Goal: Task Accomplishment & Management: Complete application form

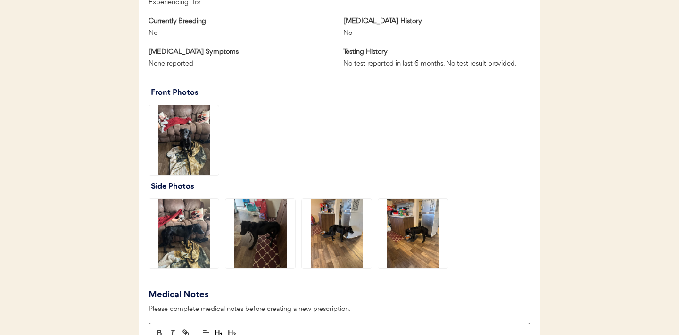
scroll to position [646, 0]
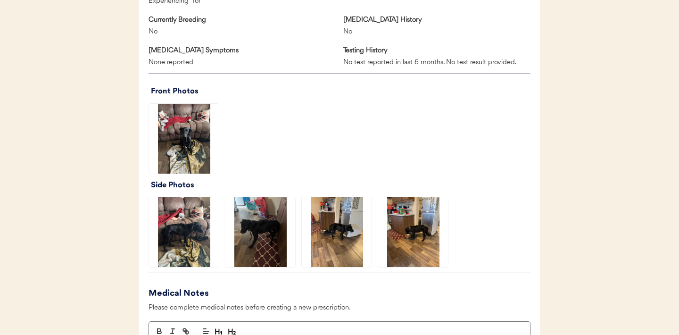
click at [194, 145] on img at bounding box center [184, 139] width 70 height 70
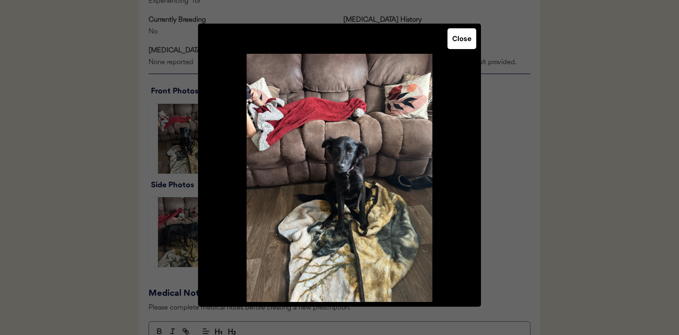
click at [456, 40] on button "Close" at bounding box center [461, 38] width 29 height 21
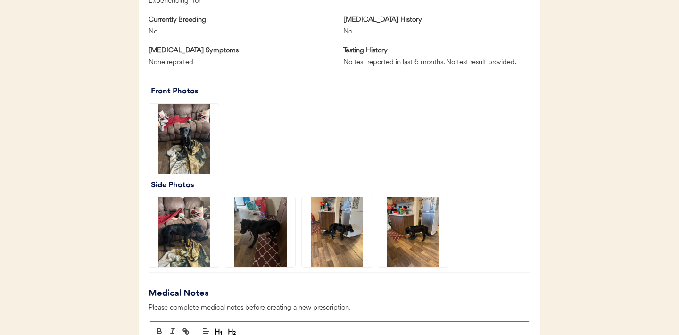
click at [194, 237] on img at bounding box center [184, 232] width 70 height 70
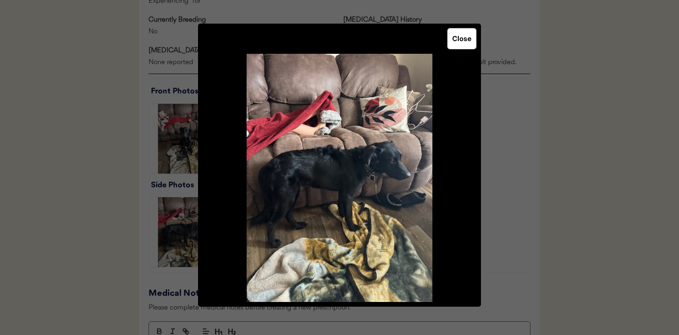
click at [455, 38] on button "Close" at bounding box center [461, 38] width 29 height 21
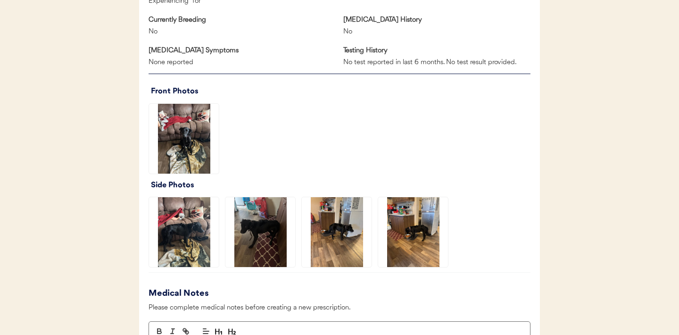
click at [353, 237] on img at bounding box center [337, 232] width 70 height 70
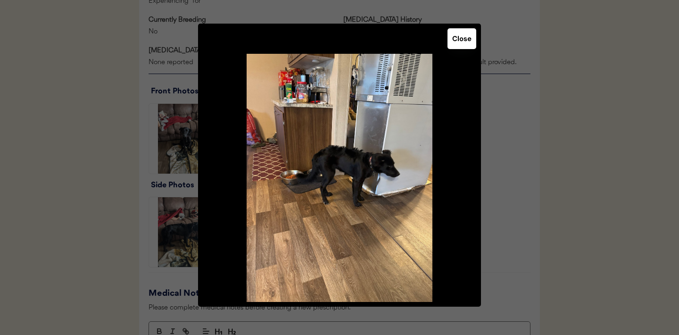
click at [457, 41] on button "Close" at bounding box center [461, 38] width 29 height 21
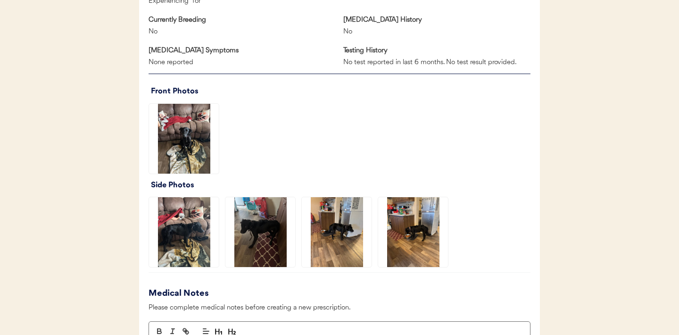
click at [409, 224] on img at bounding box center [413, 232] width 70 height 70
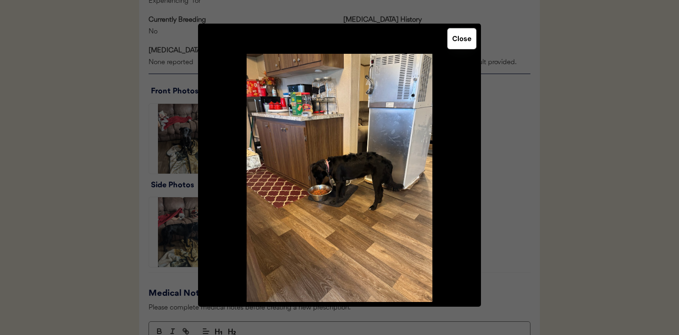
click at [455, 41] on button "Close" at bounding box center [461, 38] width 29 height 21
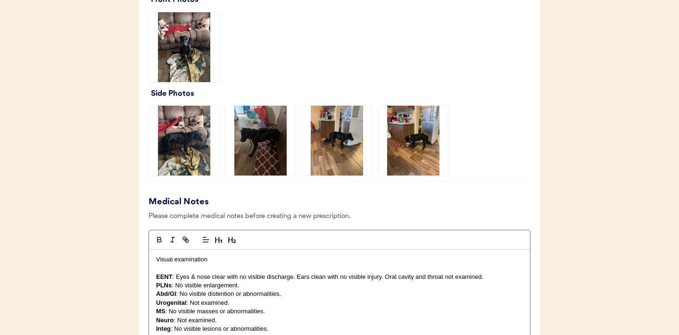
scroll to position [735, 0]
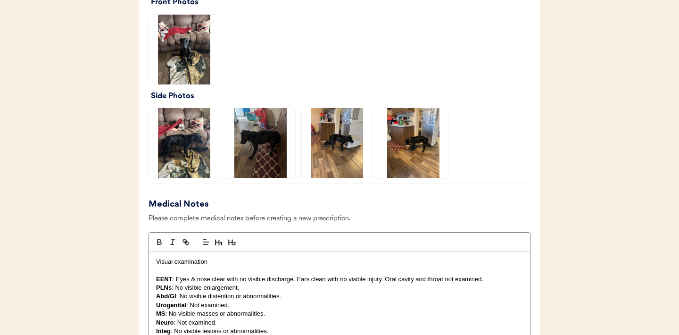
click at [267, 133] on img at bounding box center [260, 143] width 70 height 70
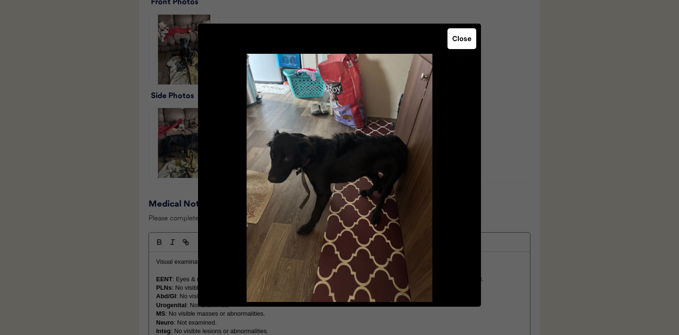
click at [461, 33] on button "Close" at bounding box center [461, 38] width 29 height 21
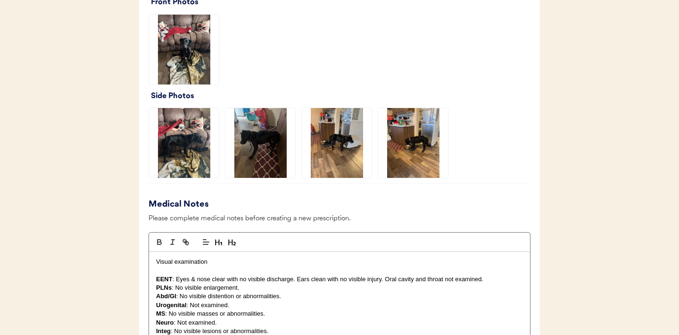
click at [409, 150] on img at bounding box center [413, 143] width 70 height 70
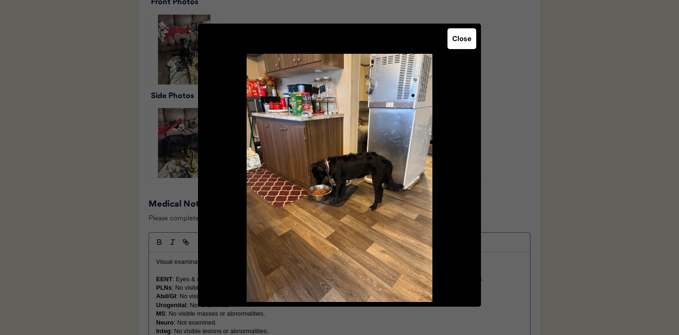
click at [461, 34] on button "Close" at bounding box center [461, 38] width 29 height 21
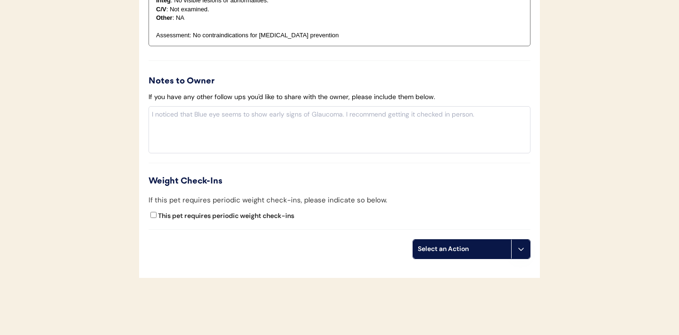
scroll to position [1102, 0]
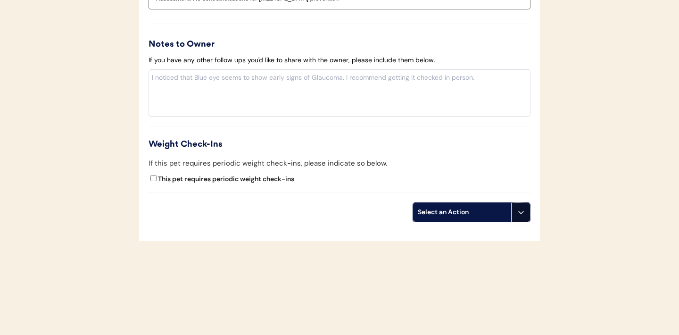
click at [521, 215] on icon at bounding box center [521, 212] width 8 height 8
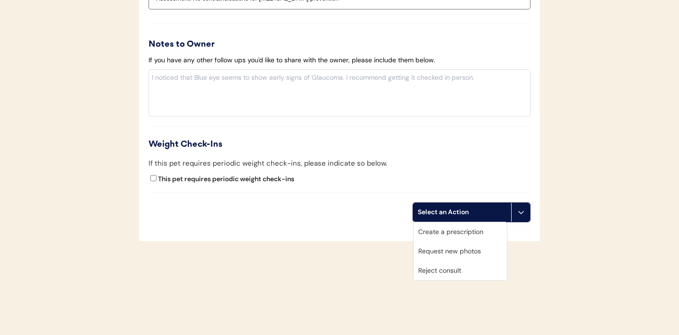
click at [428, 232] on div "Create a prescription" at bounding box center [459, 231] width 93 height 19
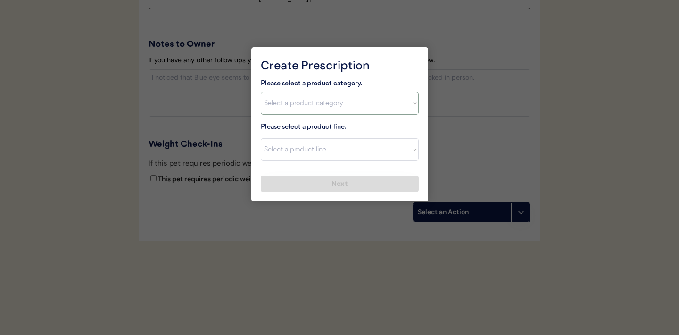
click at [411, 104] on select "Select a product category Allergies Antibiotics Anxiety Combo Parasite Preventi…" at bounding box center [340, 103] width 158 height 23
click at [221, 85] on div at bounding box center [339, 167] width 679 height 335
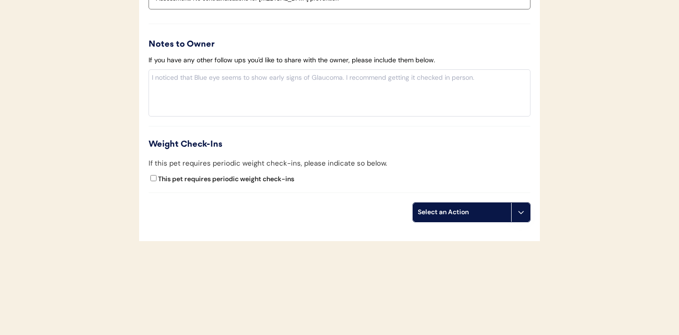
click at [519, 211] on use at bounding box center [521, 212] width 8 height 8
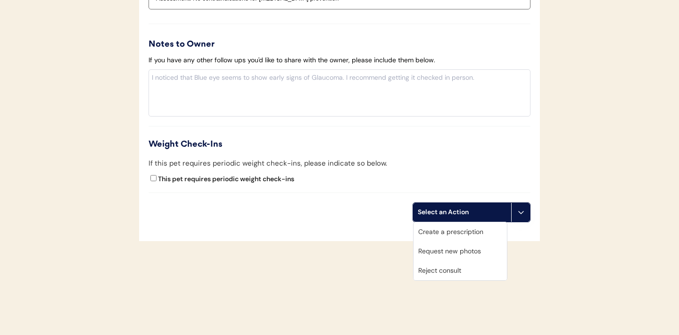
click at [450, 230] on div "Create a prescription" at bounding box center [459, 231] width 93 height 19
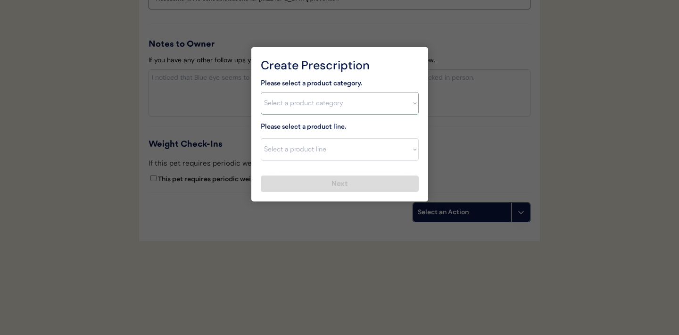
click at [408, 104] on select "Select a product category Allergies Antibiotics Anxiety Combo Parasite Preventi…" at bounding box center [340, 103] width 158 height 23
select select ""combo_parasite_prevention""
click at [406, 152] on select "Select a product line" at bounding box center [340, 149] width 158 height 23
click at [415, 149] on select "Select a product line" at bounding box center [340, 149] width 158 height 23
click at [416, 101] on select "Select a product category Allergies Antibiotics Anxiety Combo Parasite Preventi…" at bounding box center [340, 103] width 158 height 23
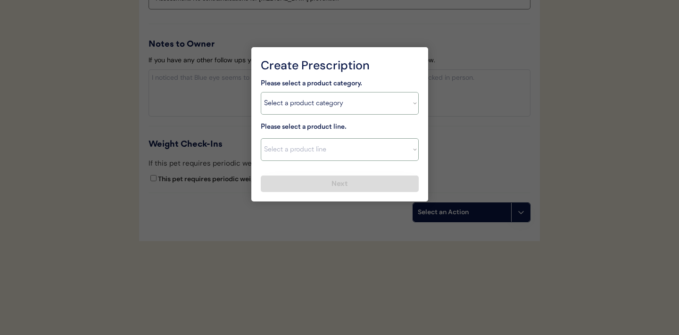
click at [411, 151] on select "Select a product line Advantage Multi for Dogs Credelio Quattro NexGard Plus Ne…" at bounding box center [340, 149] width 158 height 23
select select ""Simparica Trio""
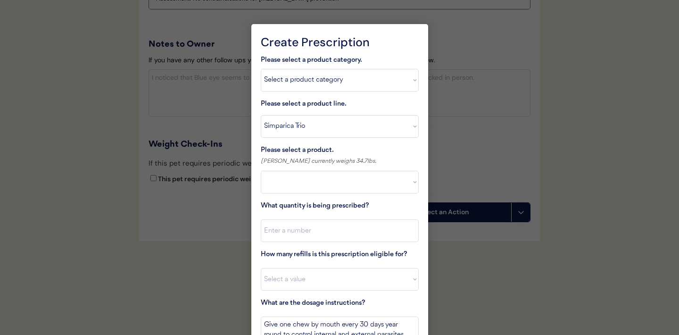
select select ""PLACEHOLDER_1427118222253""
click at [405, 180] on select "Select a product Simparica Trio, 2.8 - 5.5lbs Simparica Trio, 5.6 - 11lbs Simpa…" at bounding box center [340, 182] width 158 height 23
click at [413, 124] on select "Select a product line Advantage Multi for Dogs Credelio Quattro NexGard Plus Ne…" at bounding box center [340, 126] width 158 height 23
select select ""NexGard Plus""
click at [414, 184] on select "Select a product NexGard Plus, 4 - 8lbs NexGard Plus, 8.1 - 17lbs NexGard Plus,…" at bounding box center [340, 182] width 158 height 23
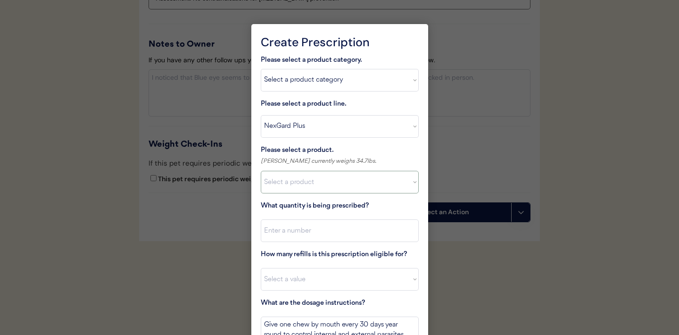
select select ""1348695171700984260__LOOKUP__1712799173866x215249260608263440""
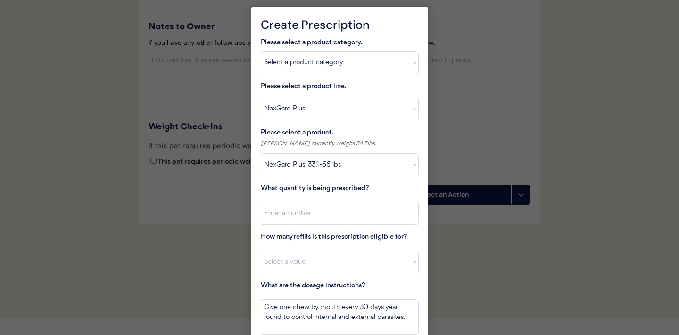
scroll to position [1121, 0]
click at [298, 216] on input "input" at bounding box center [340, 212] width 158 height 23
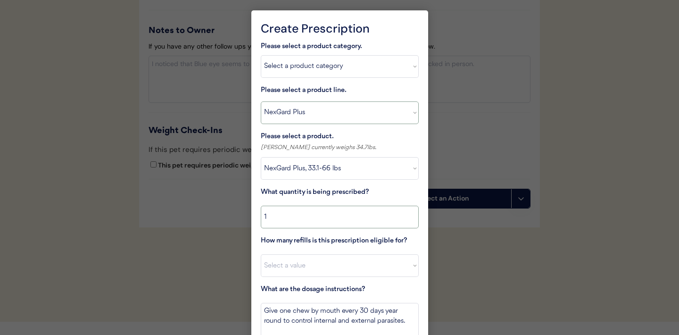
scroll to position [1160, 0]
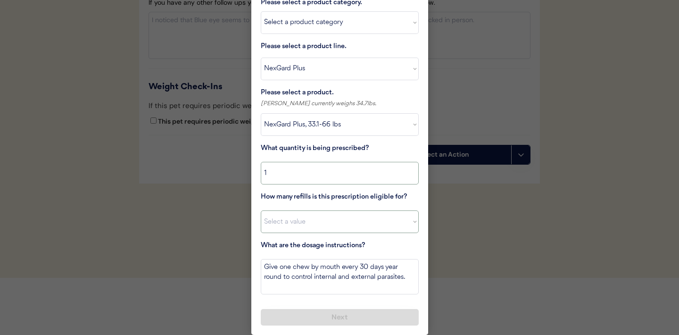
type input "1"
click at [408, 223] on select "Select a value 0 1 2 3 4 5 6 7 8 10 11" at bounding box center [340, 221] width 158 height 23
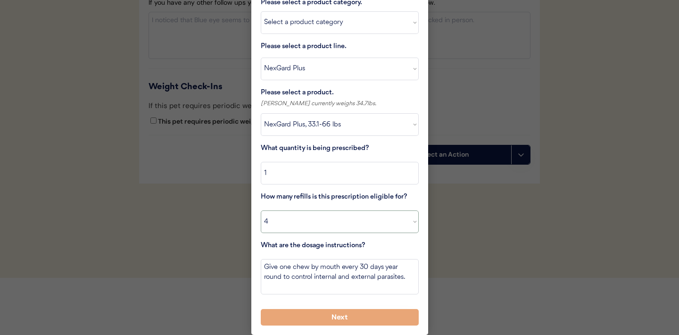
click at [410, 219] on select "Select a value 0 1 2 3 4 5 6 7 8 10 11" at bounding box center [340, 221] width 158 height 23
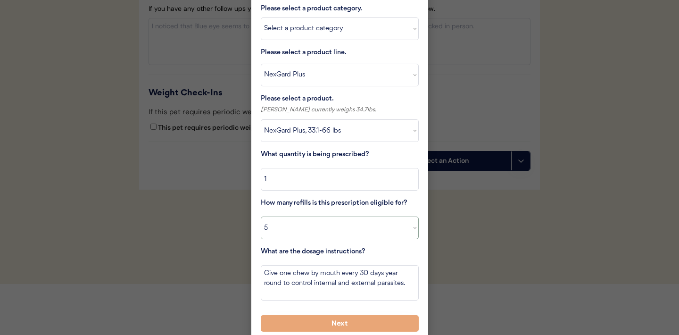
click at [413, 232] on select "Select a value 0 1 2 3 4 5 6 7 8 10 11" at bounding box center [340, 227] width 158 height 23
select select "4"
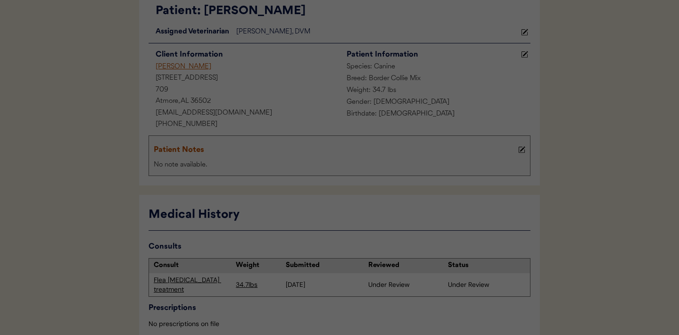
scroll to position [75, 0]
click at [261, 307] on div at bounding box center [339, 167] width 679 height 335
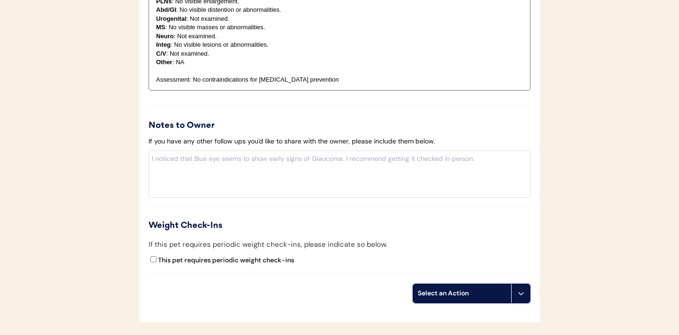
scroll to position [1019, 0]
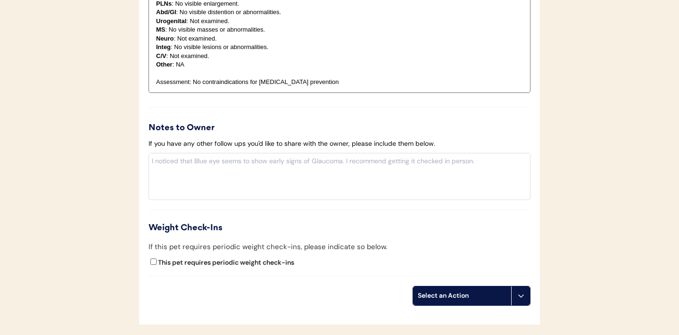
click at [152, 263] on input "This pet requires periodic weight check-ins" at bounding box center [153, 261] width 6 height 6
checkbox input "true"
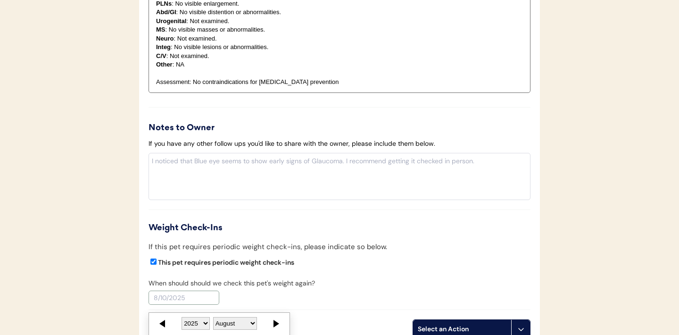
click at [179, 297] on input "text" at bounding box center [184, 297] width 71 height 14
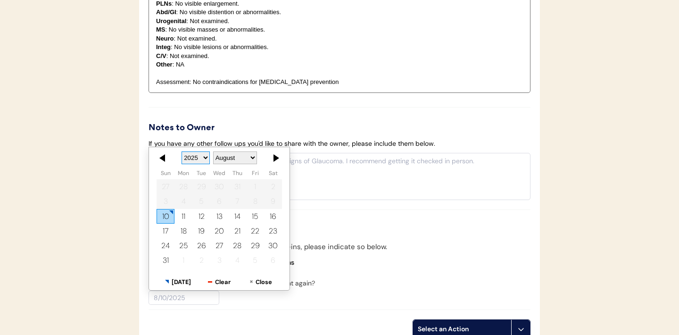
click at [206, 161] on select "2025 2026 2027 2028 2029 2030 2031 2032 2033 2034 2035 2036 2037 2038 2039 2040…" at bounding box center [196, 157] width 28 height 13
click at [253, 160] on select "January February March April May June July August September October November De…" at bounding box center [235, 157] width 44 height 13
click at [275, 203] on div "10" at bounding box center [273, 201] width 18 height 15
type input "1/10/2026"
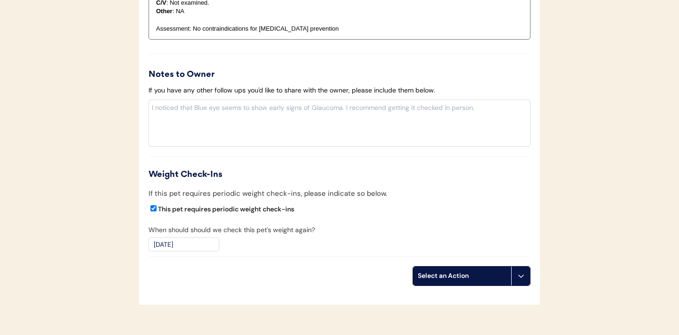
scroll to position [1136, 0]
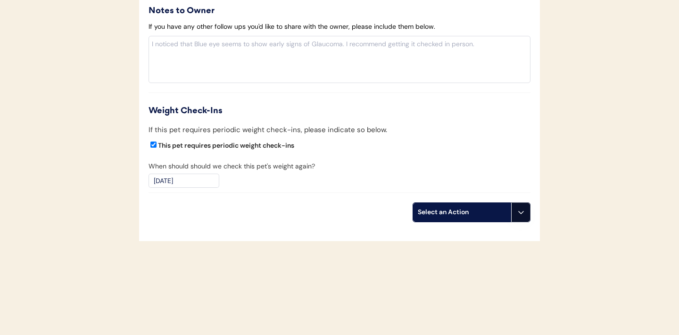
click at [522, 215] on button at bounding box center [520, 212] width 19 height 19
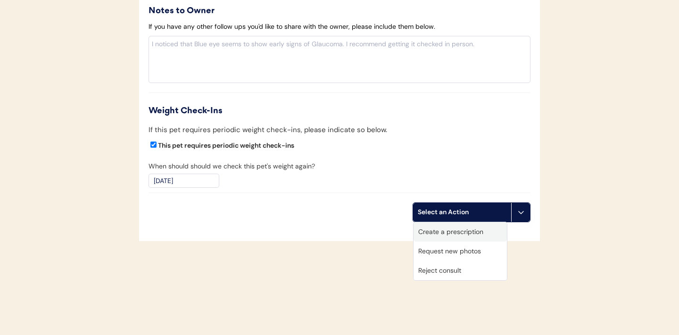
click at [464, 231] on div "Create a prescription" at bounding box center [459, 231] width 93 height 19
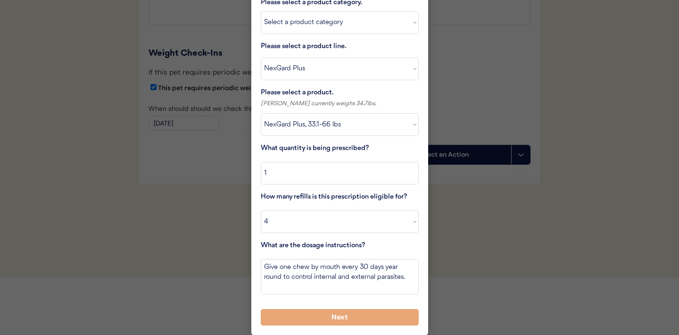
scroll to position [1192, 0]
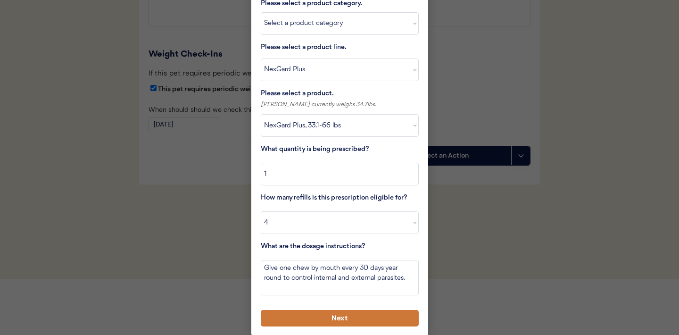
click at [311, 316] on button "Next" at bounding box center [340, 318] width 158 height 17
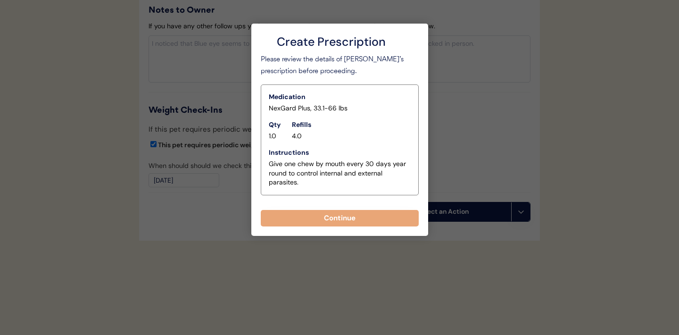
scroll to position [1136, 0]
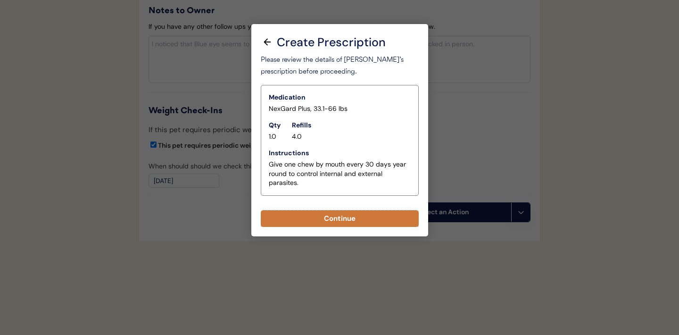
click at [325, 216] on button "Continue" at bounding box center [340, 218] width 158 height 17
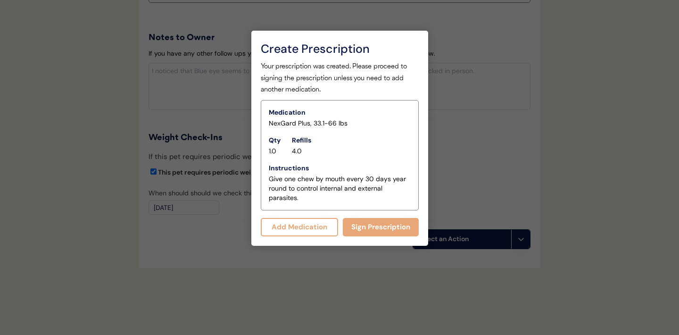
scroll to position [1140, 0]
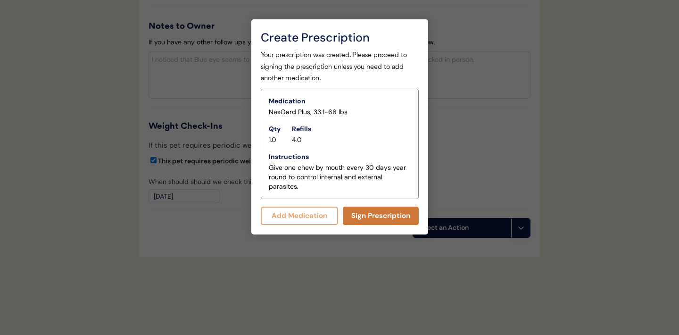
click at [380, 217] on button "Sign Prescription" at bounding box center [381, 215] width 76 height 18
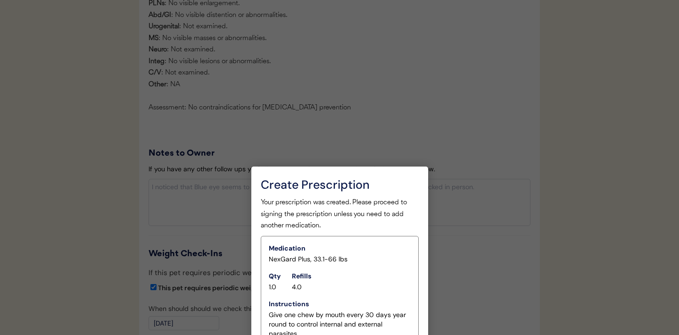
scroll to position [1132, 0]
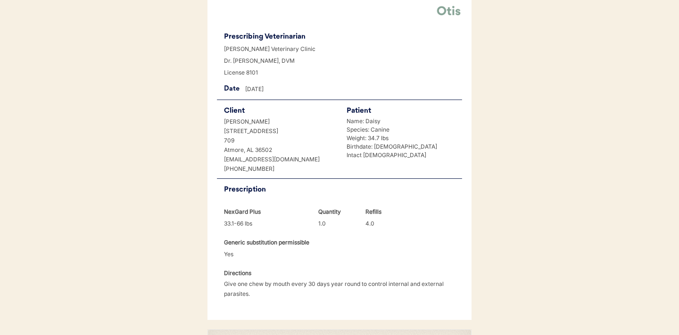
scroll to position [252, 0]
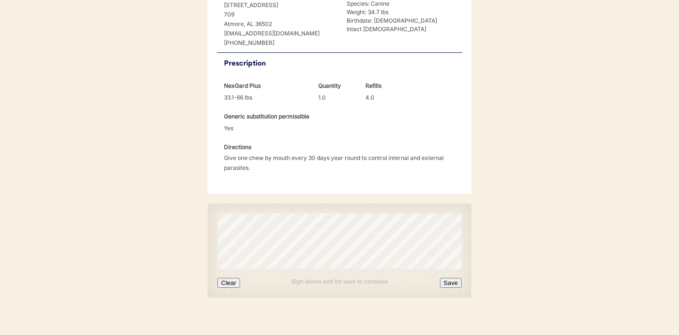
click at [227, 278] on button "Clear" at bounding box center [228, 283] width 23 height 10
click at [453, 278] on button "Save" at bounding box center [451, 283] width 22 height 10
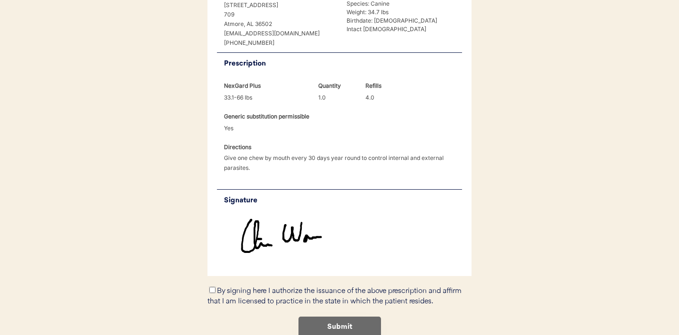
click at [214, 287] on input "By signing here I authorize the issuance of the above prescription and affirm t…" at bounding box center [212, 290] width 6 height 6
checkbox input "true"
click at [313, 316] on button "Submit" at bounding box center [339, 326] width 83 height 21
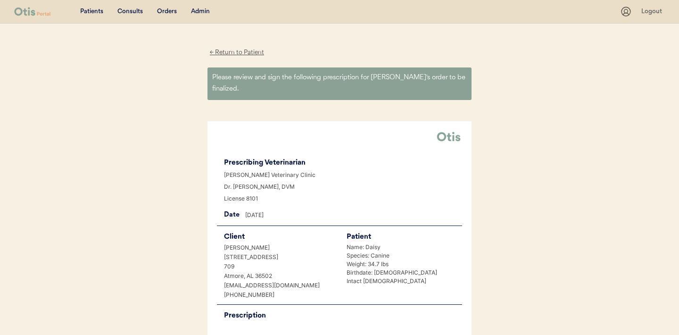
scroll to position [0, 0]
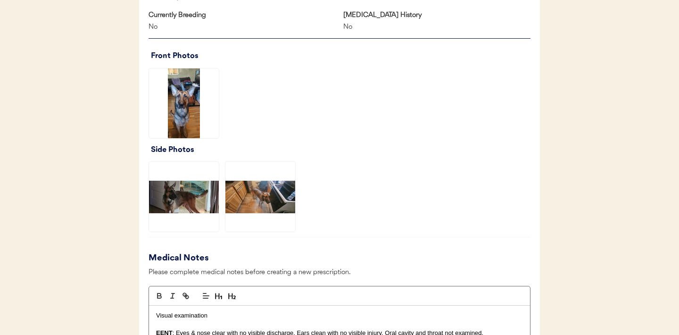
scroll to position [638, 0]
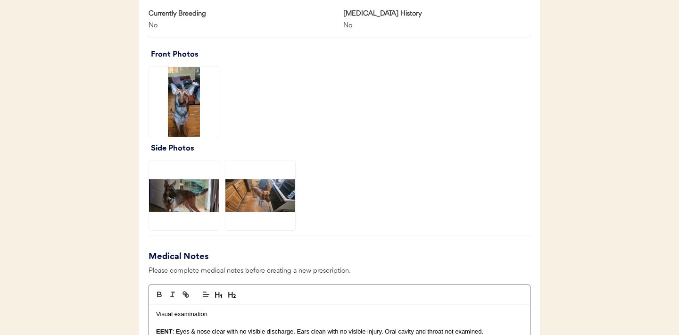
click at [191, 99] on img at bounding box center [184, 102] width 70 height 70
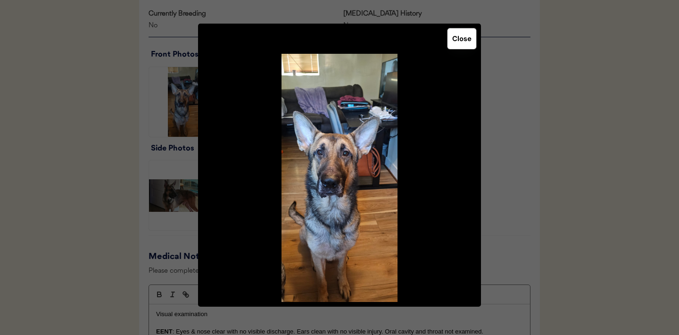
click at [459, 38] on button "Close" at bounding box center [461, 38] width 29 height 21
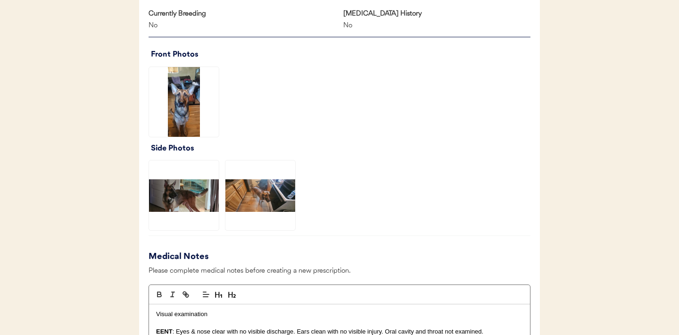
click at [193, 190] on img at bounding box center [184, 195] width 70 height 70
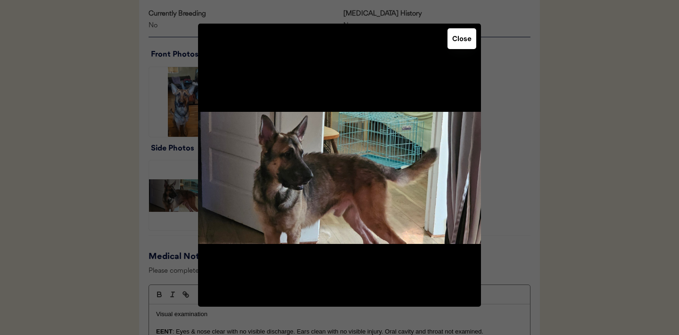
click at [463, 40] on button "Close" at bounding box center [461, 38] width 29 height 21
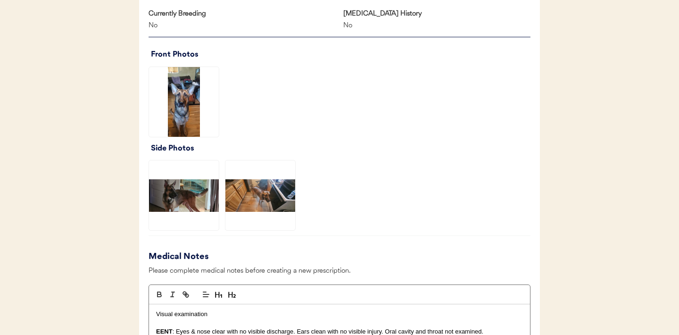
click at [268, 192] on img at bounding box center [260, 195] width 70 height 70
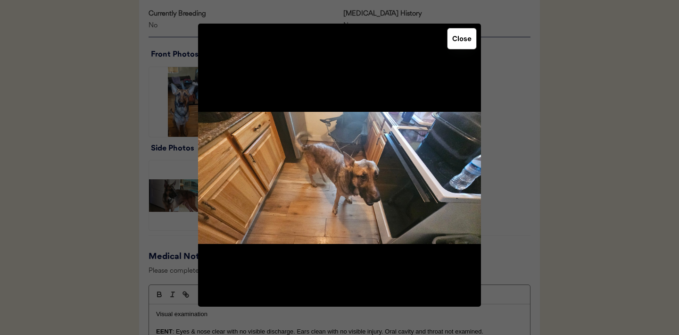
click at [456, 31] on button "Close" at bounding box center [461, 38] width 29 height 21
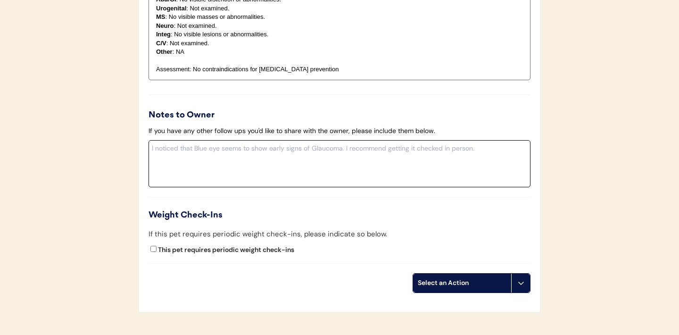
scroll to position [1022, 0]
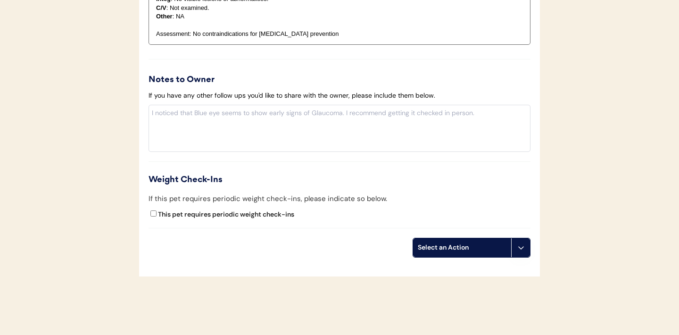
click at [523, 249] on icon at bounding box center [521, 248] width 8 height 8
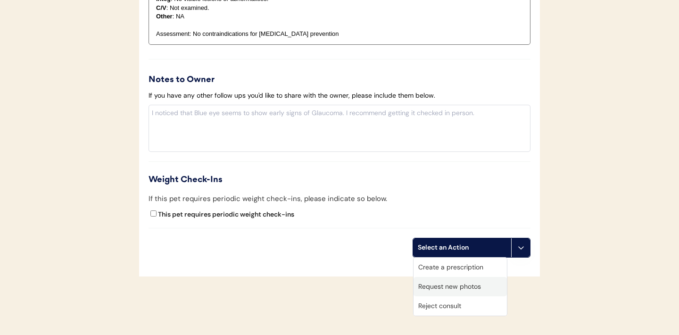
click at [441, 285] on div "Request new photos" at bounding box center [459, 286] width 93 height 19
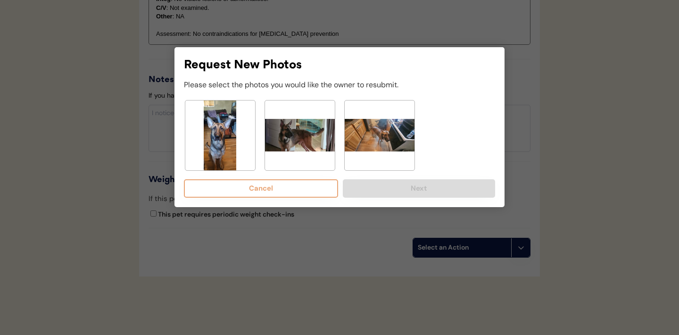
click at [287, 139] on img at bounding box center [300, 135] width 70 height 70
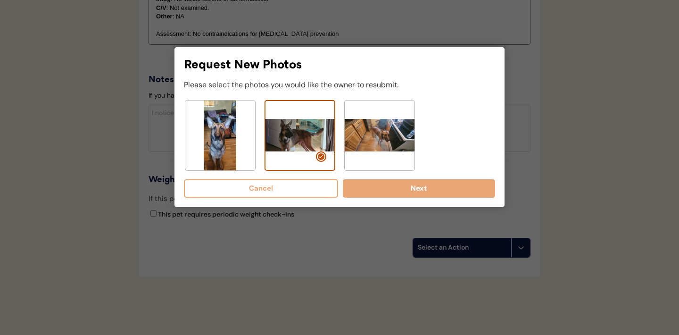
click at [364, 141] on img at bounding box center [380, 135] width 70 height 70
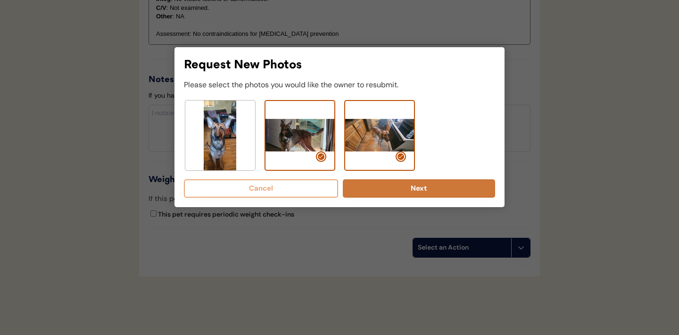
click at [402, 187] on button "Next" at bounding box center [419, 188] width 152 height 18
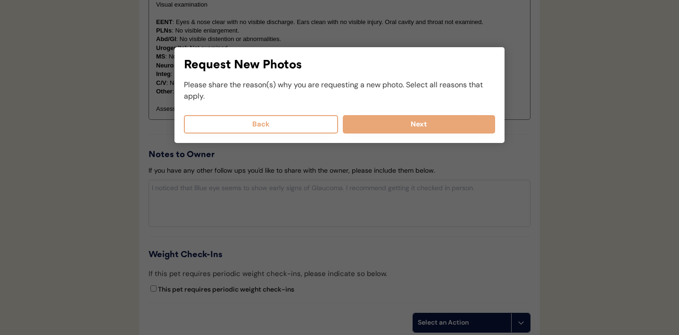
scroll to position [894, 0]
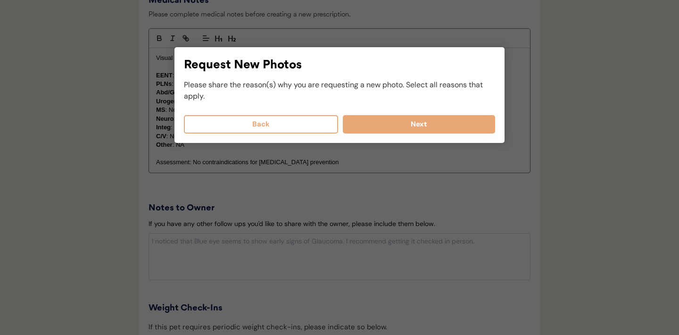
select select
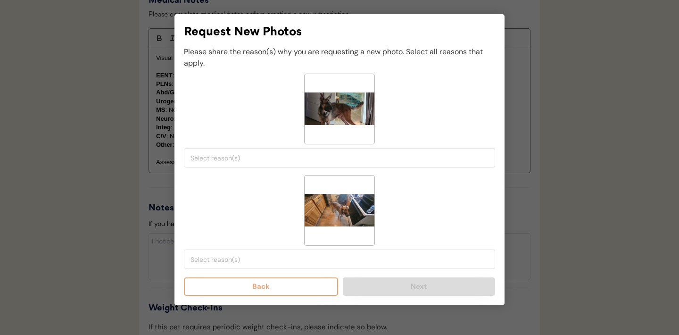
click at [305, 158] on input "search" at bounding box center [341, 158] width 303 height 8
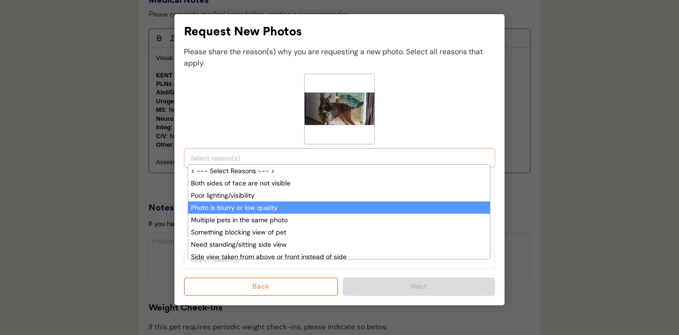
scroll to position [24, 0]
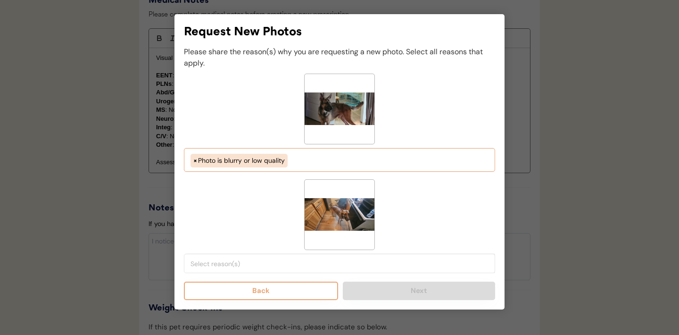
click at [309, 164] on ul "× Photo is blurry or low quality" at bounding box center [339, 159] width 303 height 16
select select "porr_lighting"
click at [291, 267] on input "search" at bounding box center [341, 263] width 303 height 8
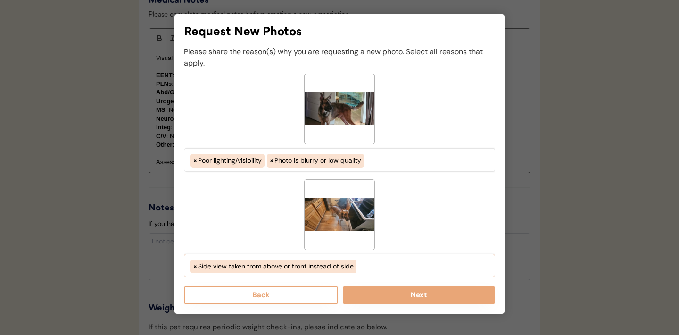
scroll to position [56, 0]
select select "side_view_taken_from_above_instead_of_side"
click at [399, 291] on button "Next" at bounding box center [419, 295] width 152 height 18
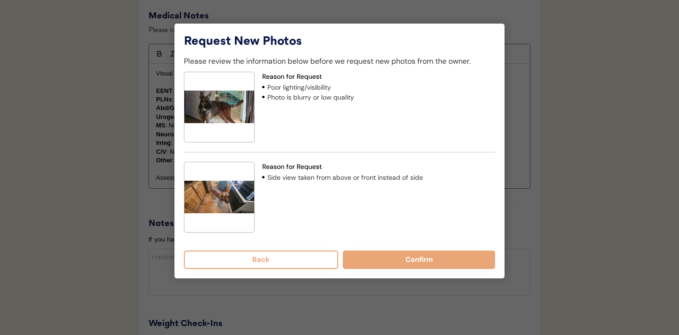
scroll to position [873, 0]
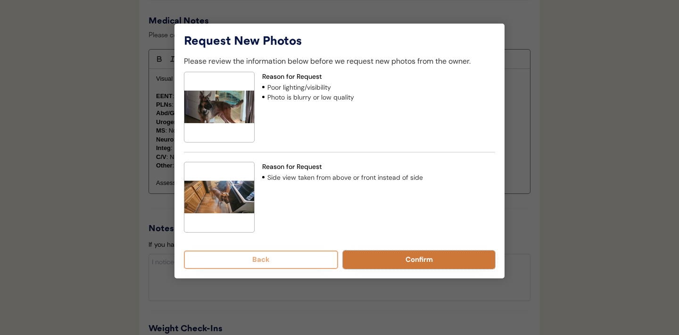
click at [409, 259] on button "Confirm" at bounding box center [419, 259] width 152 height 18
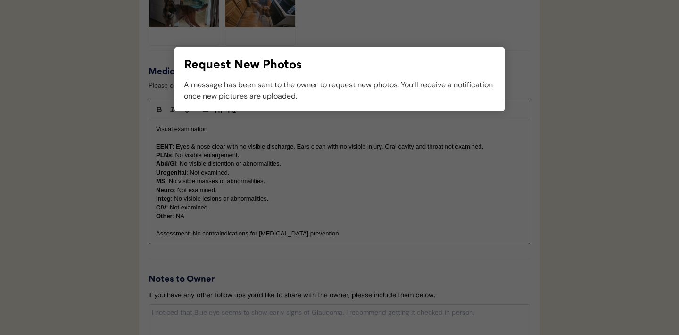
scroll to position [835, 0]
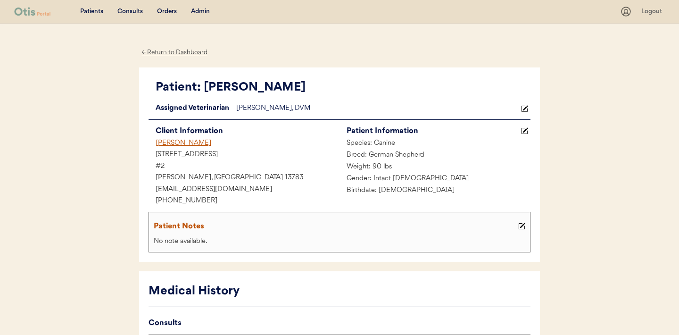
click at [126, 11] on div "Consults" at bounding box center [129, 11] width 25 height 9
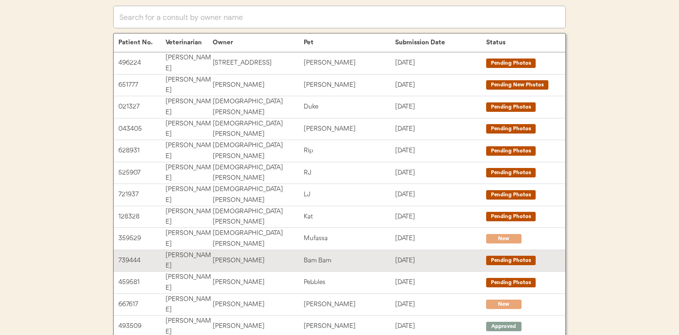
scroll to position [66, 0]
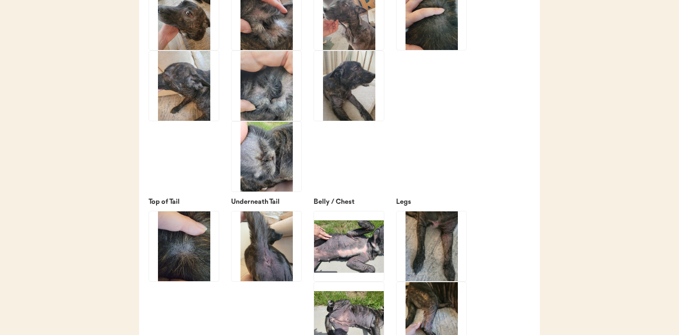
scroll to position [1457, 0]
